Goal: Find specific page/section: Find specific page/section

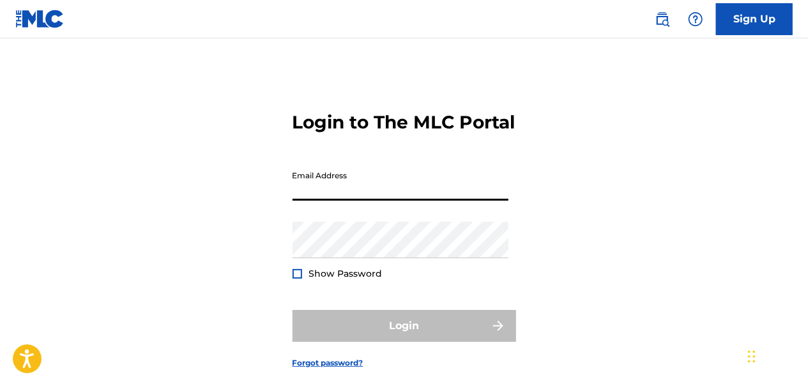
type input "[EMAIL_ADDRESS][DOMAIN_NAME]"
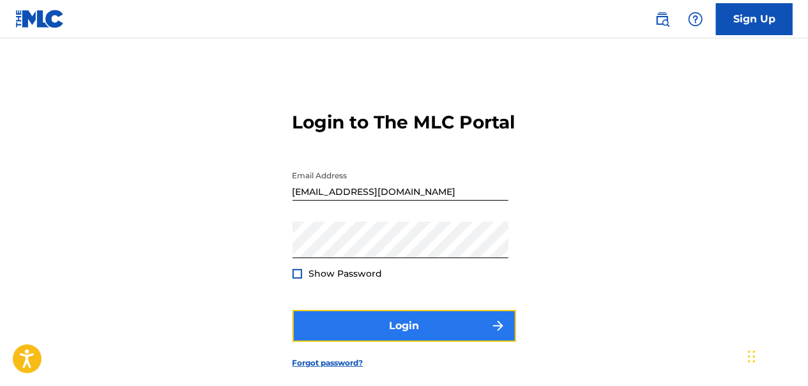
click at [379, 342] on button "Login" at bounding box center [404, 326] width 224 height 32
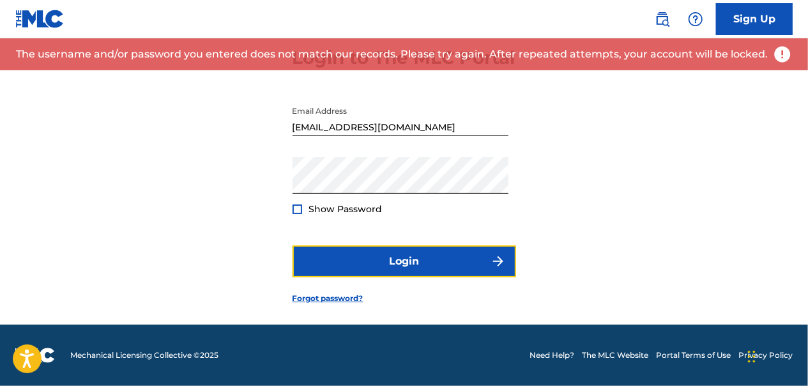
scroll to position [77, 0]
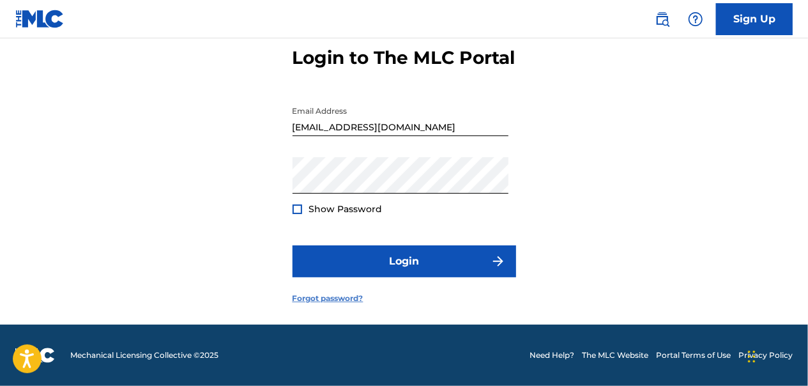
click at [340, 304] on link "Forgot password?" at bounding box center [327, 297] width 71 height 11
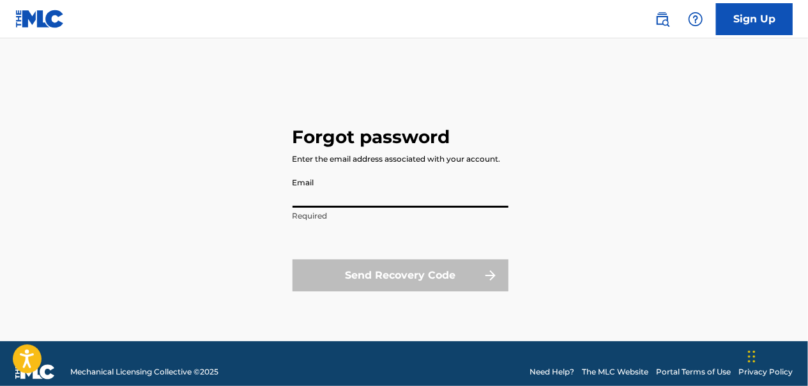
click at [328, 193] on input "Email" at bounding box center [400, 189] width 216 height 36
type input "[EMAIL_ADDRESS][DOMAIN_NAME]"
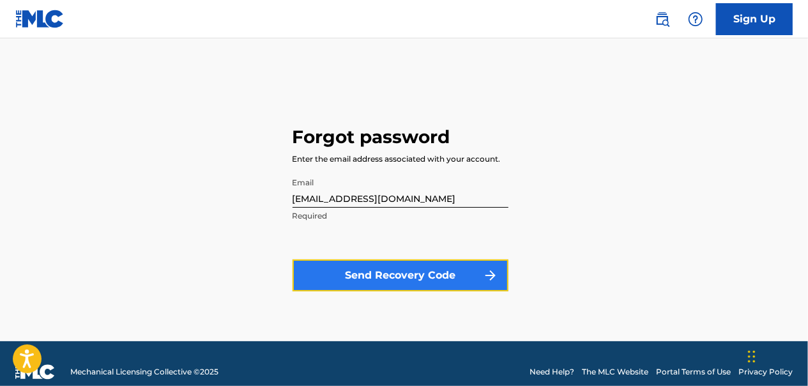
click at [386, 282] on button "Send Recovery Code" at bounding box center [400, 275] width 216 height 32
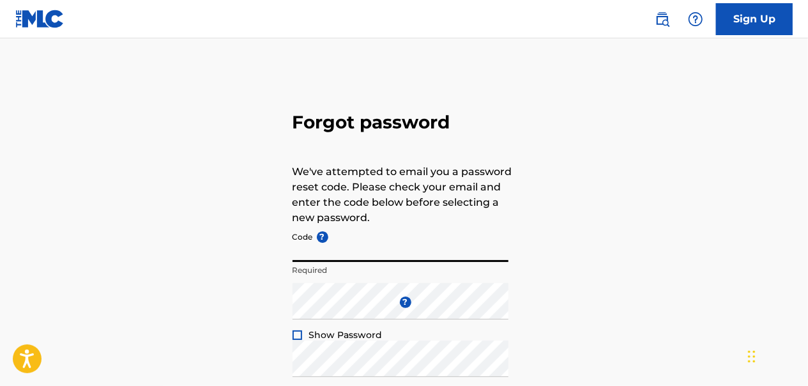
drag, startPoint x: 386, startPoint y: 282, endPoint x: 363, endPoint y: 250, distance: 39.0
click at [363, 250] on input "Code ?" at bounding box center [400, 243] width 216 height 36
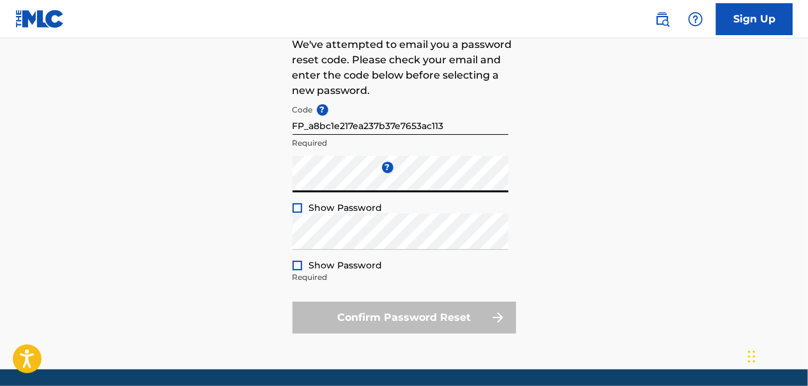
scroll to position [128, 0]
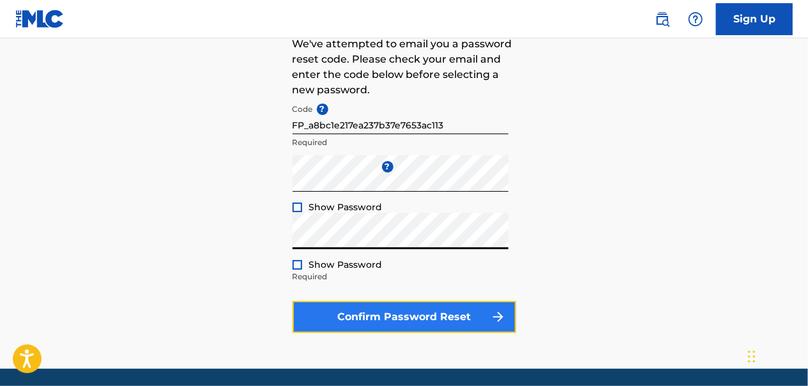
click at [430, 319] on button "Confirm Password Reset" at bounding box center [404, 317] width 224 height 32
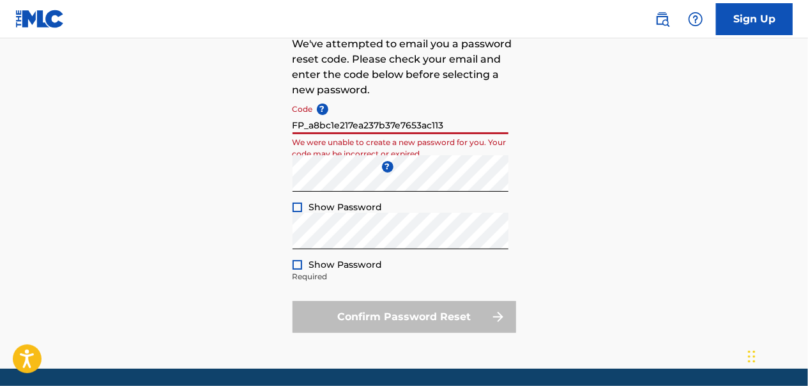
click at [309, 126] on input "FP_a8bc1e217ea237b37e7653ac113" at bounding box center [400, 116] width 216 height 36
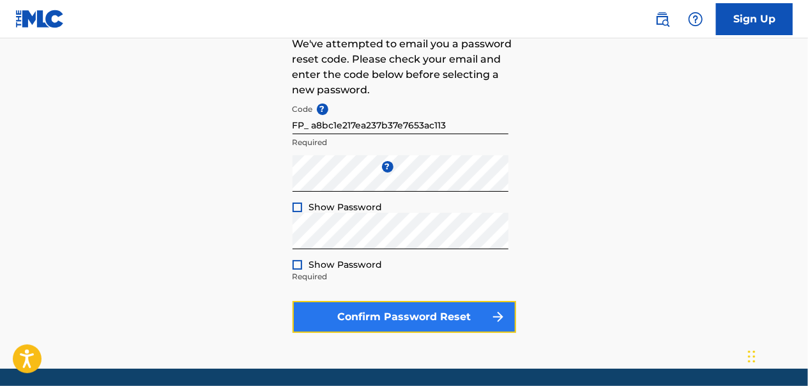
click at [363, 317] on button "Confirm Password Reset" at bounding box center [404, 317] width 224 height 32
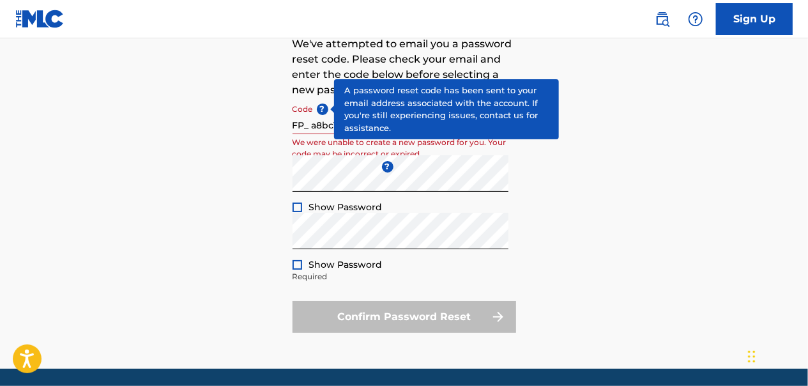
click at [324, 109] on span "?" at bounding box center [322, 108] width 11 height 11
click at [324, 109] on input "FP_ a8bc1e217ea237b37e7653ac113" at bounding box center [400, 116] width 216 height 36
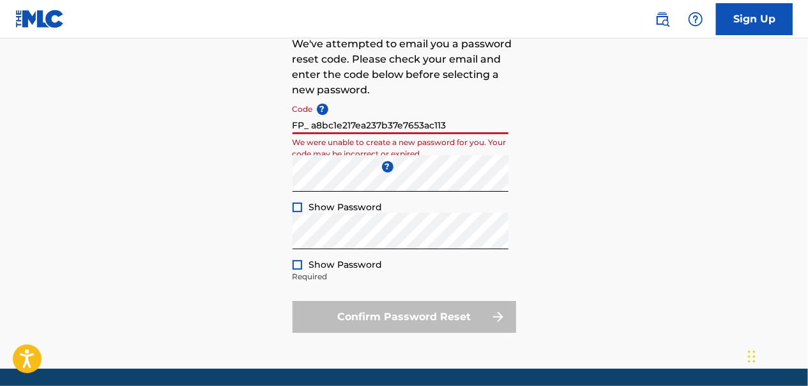
click at [302, 128] on input "FP_ a8bc1e217ea237b37e7653ac113" at bounding box center [400, 116] width 216 height 36
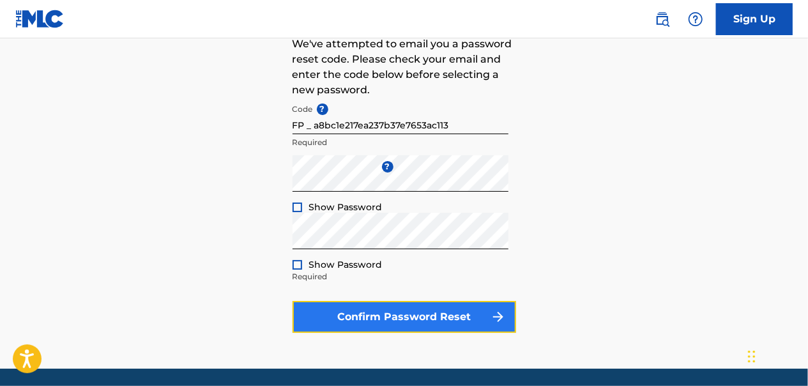
click at [375, 312] on button "Confirm Password Reset" at bounding box center [404, 317] width 224 height 32
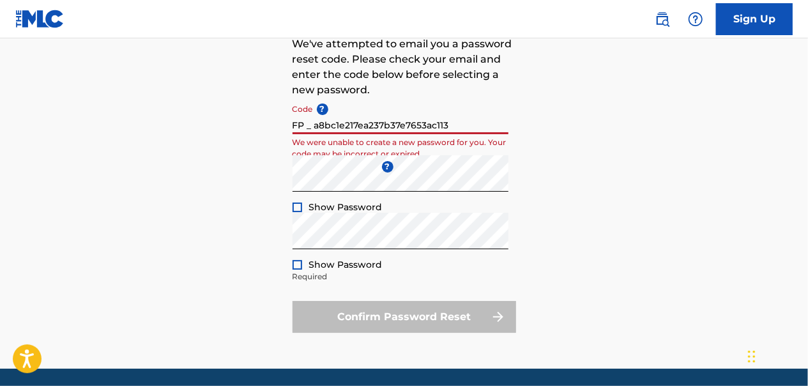
click at [314, 125] on input "FP _ a8bc1e217ea237b37e7653ac113" at bounding box center [400, 116] width 216 height 36
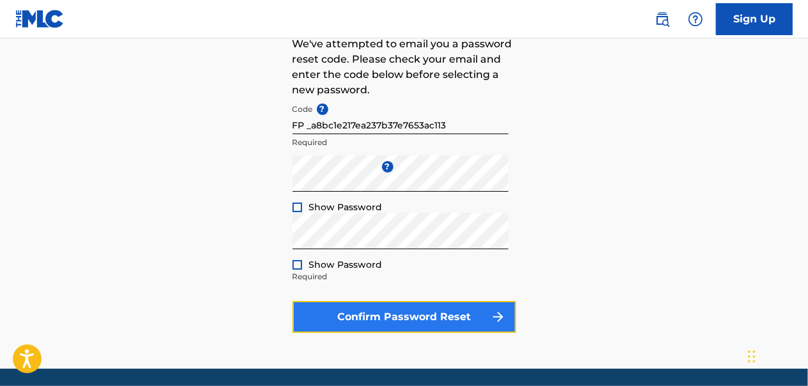
click at [350, 314] on button "Confirm Password Reset" at bounding box center [404, 317] width 224 height 32
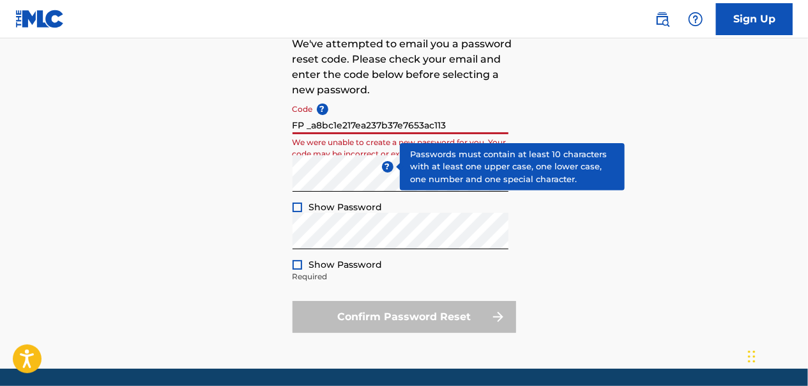
click at [449, 118] on input "FP _a8bc1e217ea237b37e7653ac113" at bounding box center [400, 116] width 216 height 36
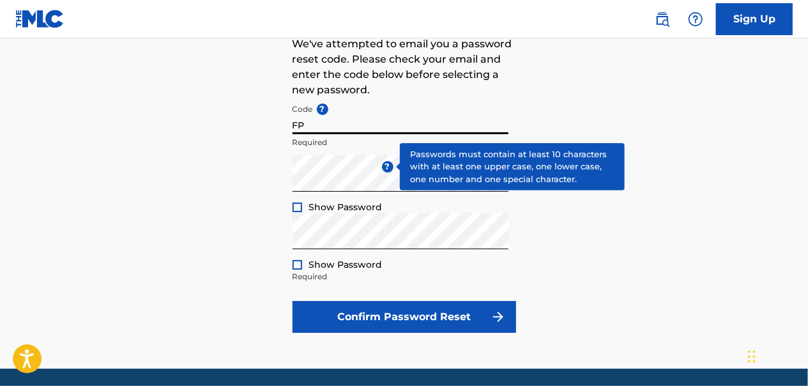
type input "F"
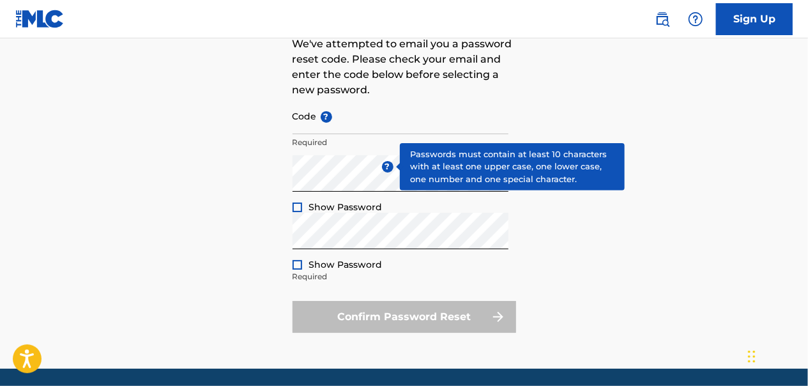
click at [36, 19] on img at bounding box center [39, 19] width 49 height 19
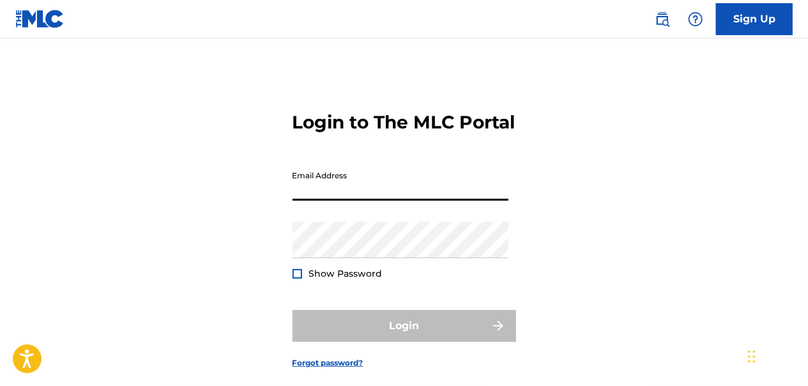
click at [326, 201] on input "Email Address" at bounding box center [400, 182] width 216 height 36
type input "[EMAIL_ADDRESS][DOMAIN_NAME]"
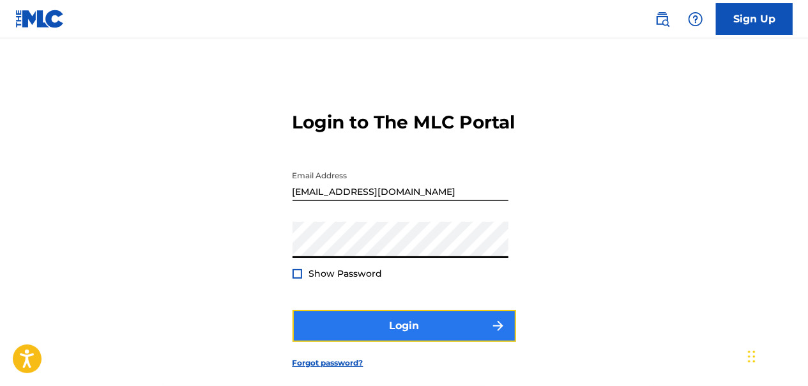
click at [406, 342] on button "Login" at bounding box center [404, 326] width 224 height 32
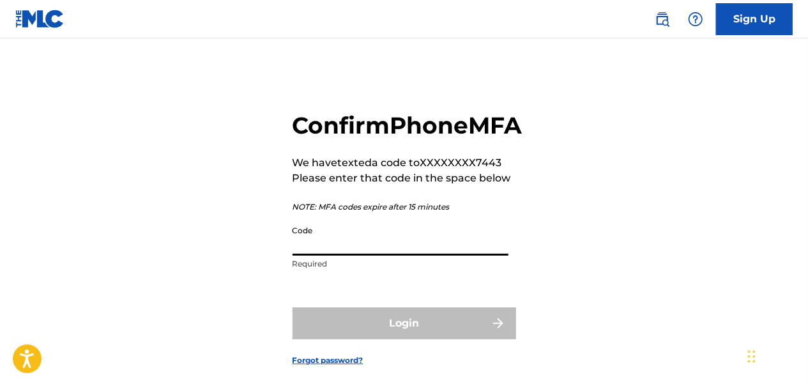
click at [326, 255] on input "Code" at bounding box center [400, 237] width 216 height 36
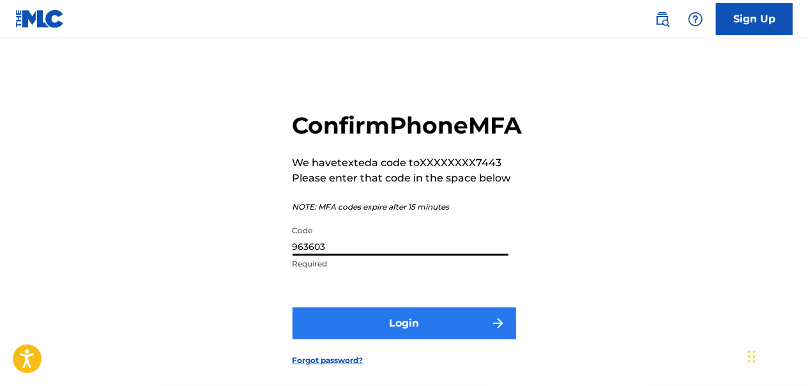
type input "963603"
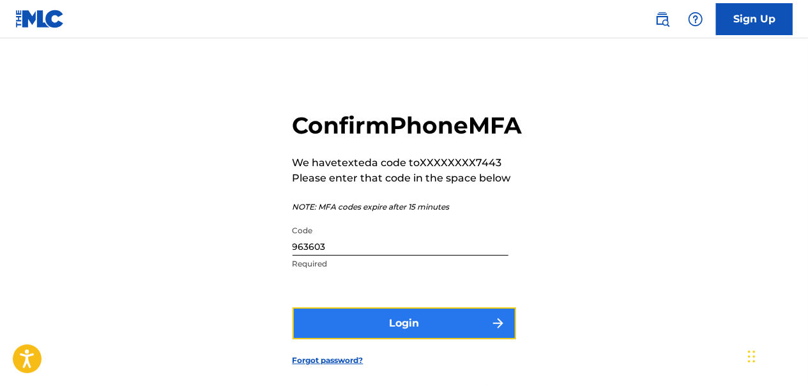
click at [347, 339] on button "Login" at bounding box center [404, 323] width 224 height 32
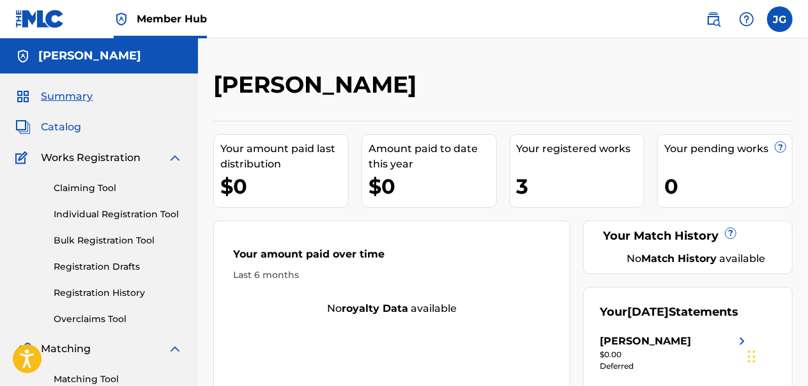
click at [61, 123] on span "Catalog" at bounding box center [61, 126] width 40 height 15
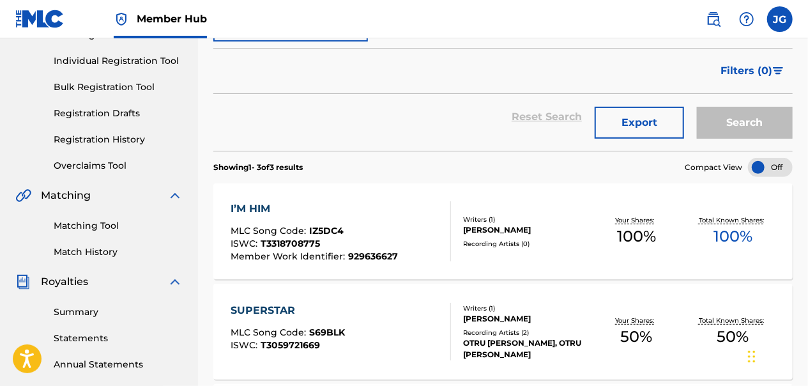
scroll to position [128, 0]
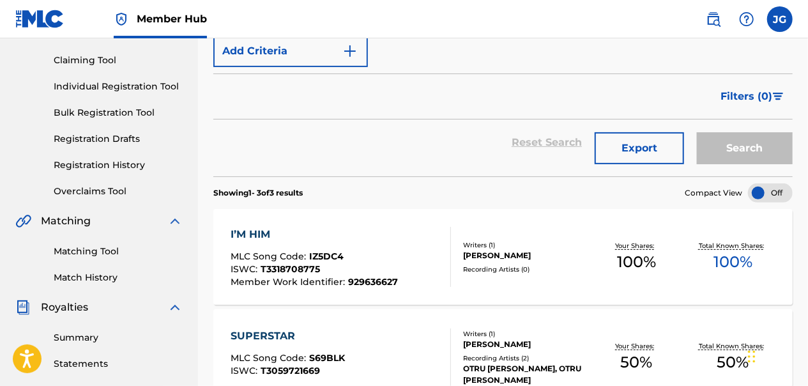
click at [398, 238] on div "I’M HIM MLC Song Code : IZ5DC4 ISWC : T3318708775 Member Work Identifier : 9296…" at bounding box center [341, 257] width 220 height 60
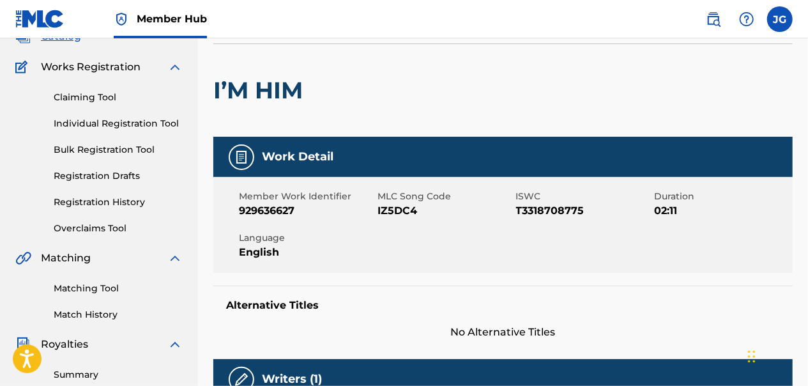
scroll to position [83, 0]
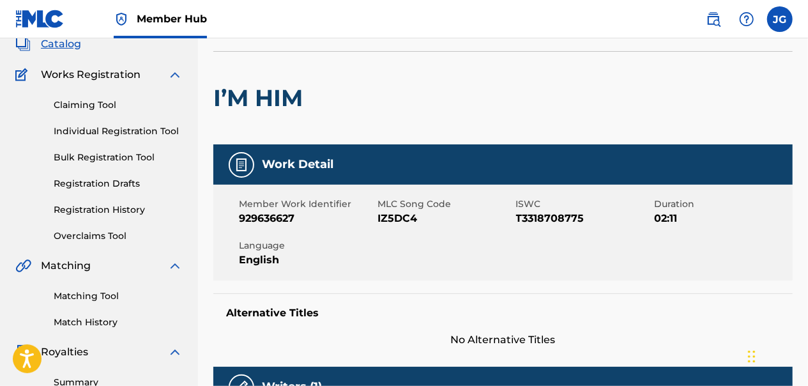
click at [398, 238] on div "Member Work Identifier 929636627 MLC Song Code IZ5DC4 ISWC T3318708775 Duration…" at bounding box center [502, 233] width 579 height 96
